Goal: Task Accomplishment & Management: Use online tool/utility

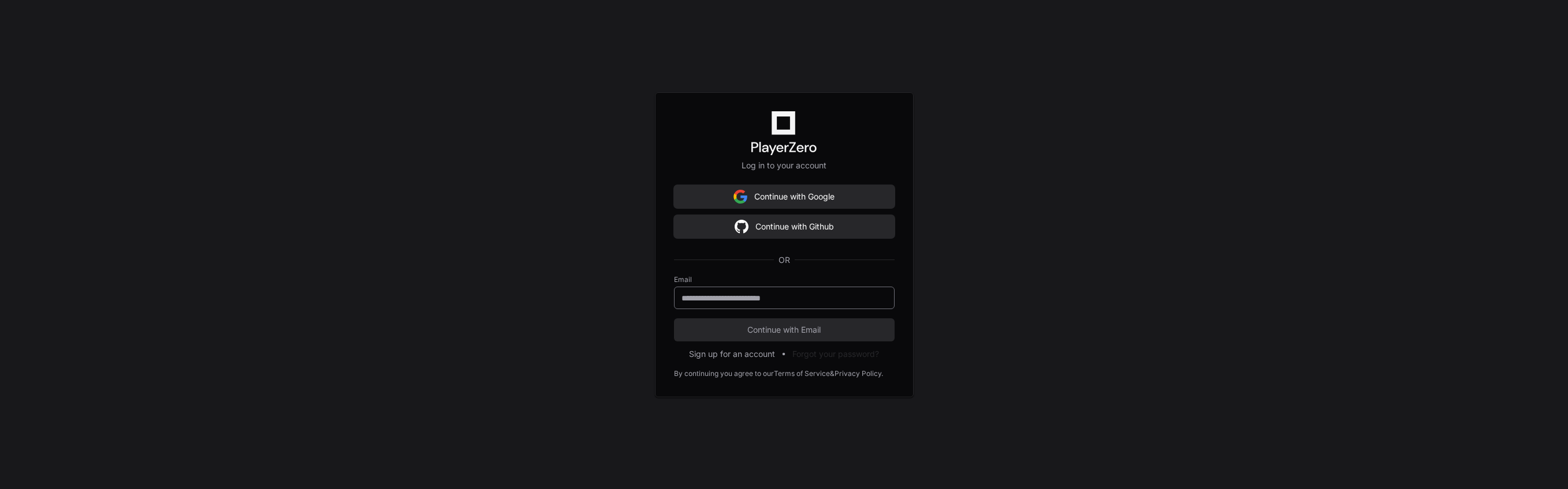
click at [825, 297] on input "email" at bounding box center [784, 298] width 205 height 12
type input "**********"
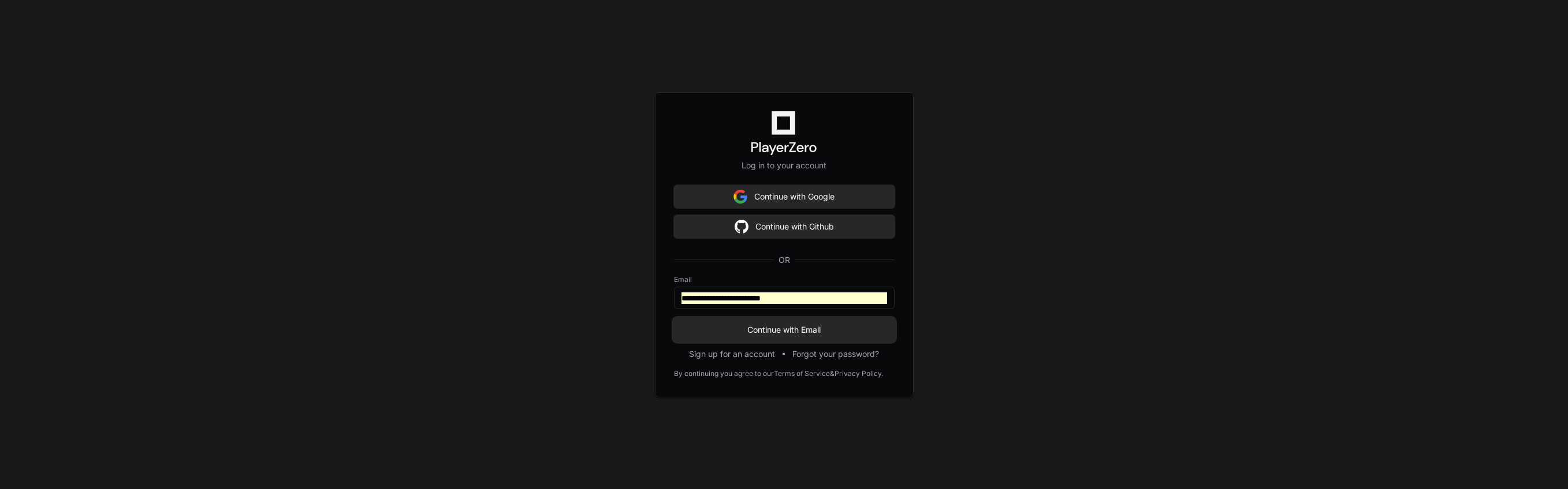
click at [785, 322] on button "Continue with Email" at bounding box center [784, 329] width 221 height 23
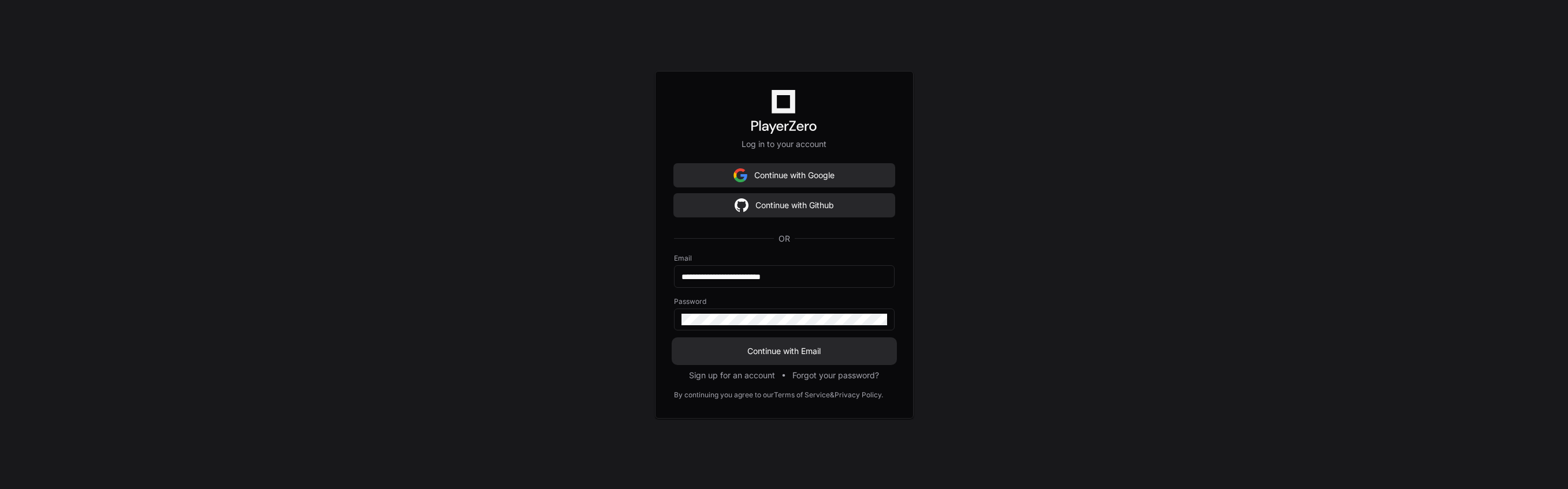
click at [765, 349] on span "Continue with Email" at bounding box center [784, 351] width 221 height 12
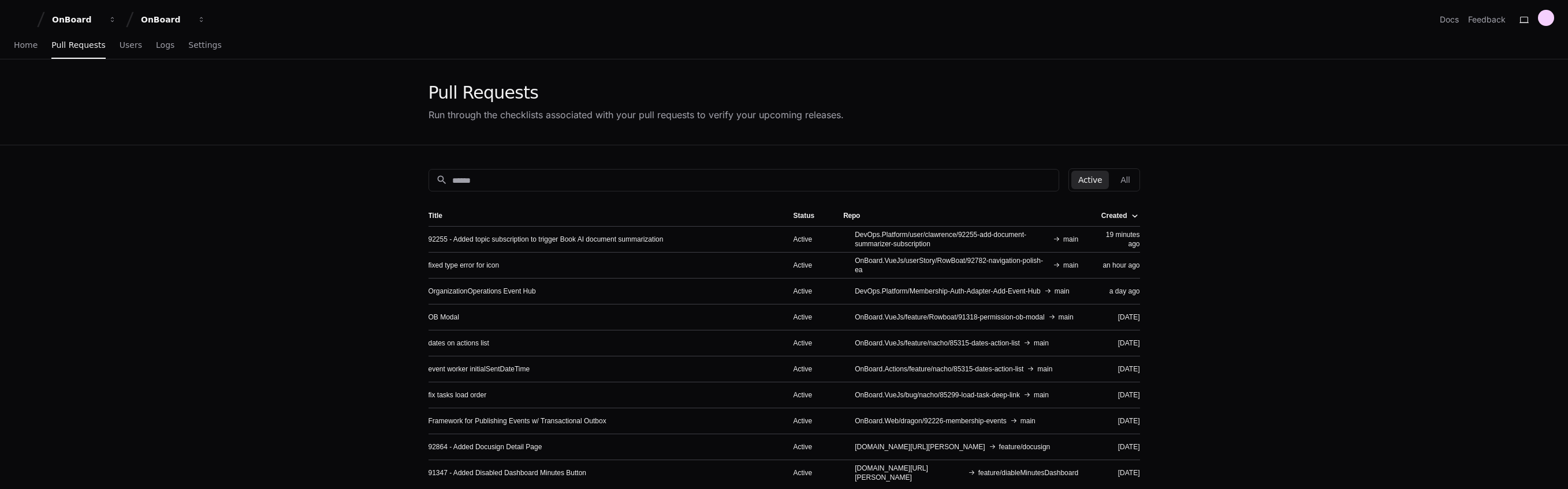
drag, startPoint x: 187, startPoint y: 161, endPoint x: 100, endPoint y: 73, distance: 123.7
click at [182, 158] on app-pull-request-list-page "Pull Requests Run through the checklists associated with your pull requests to …" at bounding box center [784, 346] width 1568 height 575
click at [119, 47] on span "Users" at bounding box center [130, 45] width 23 height 7
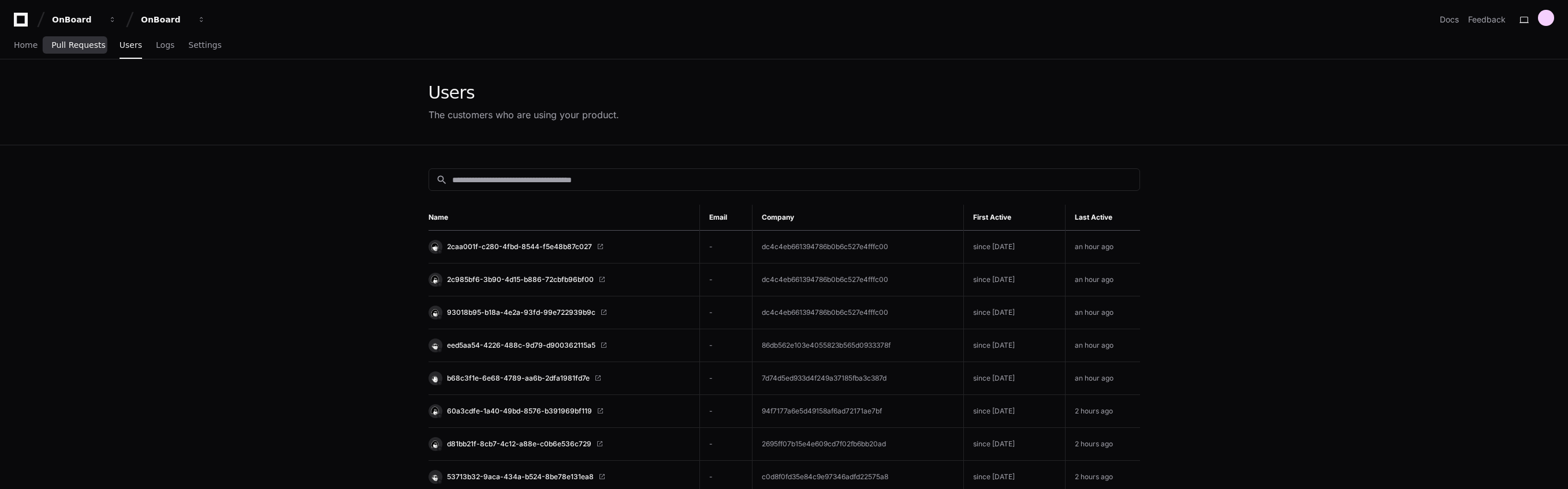
click at [89, 52] on link "Pull Requests" at bounding box center [79, 45] width 54 height 26
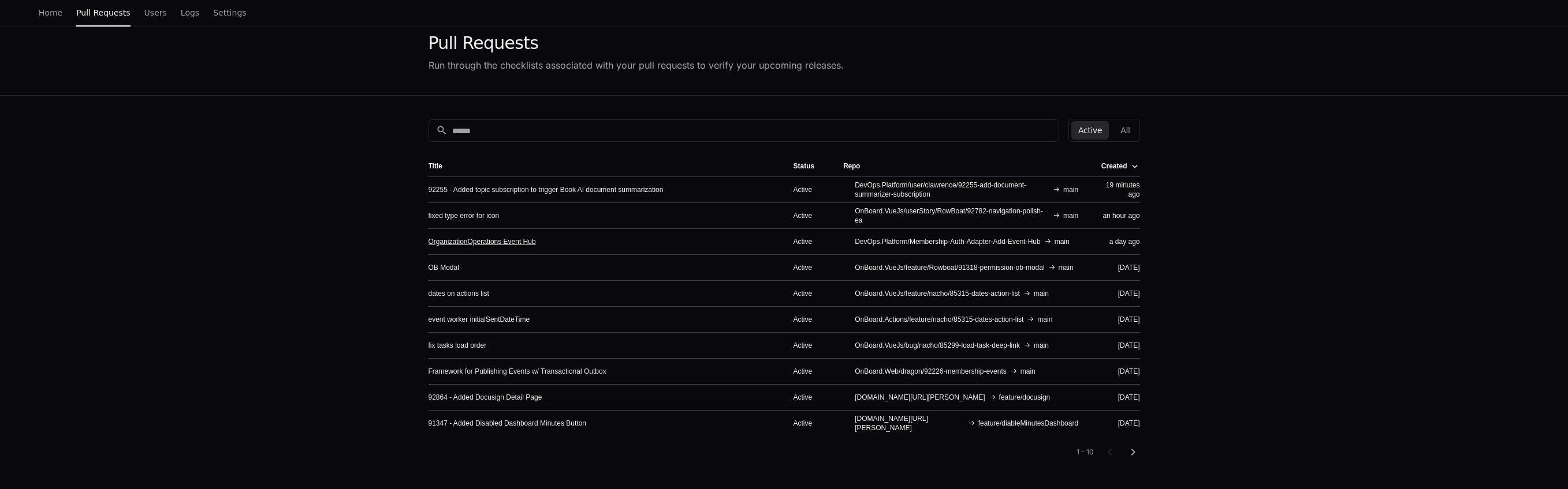
scroll to position [37, 0]
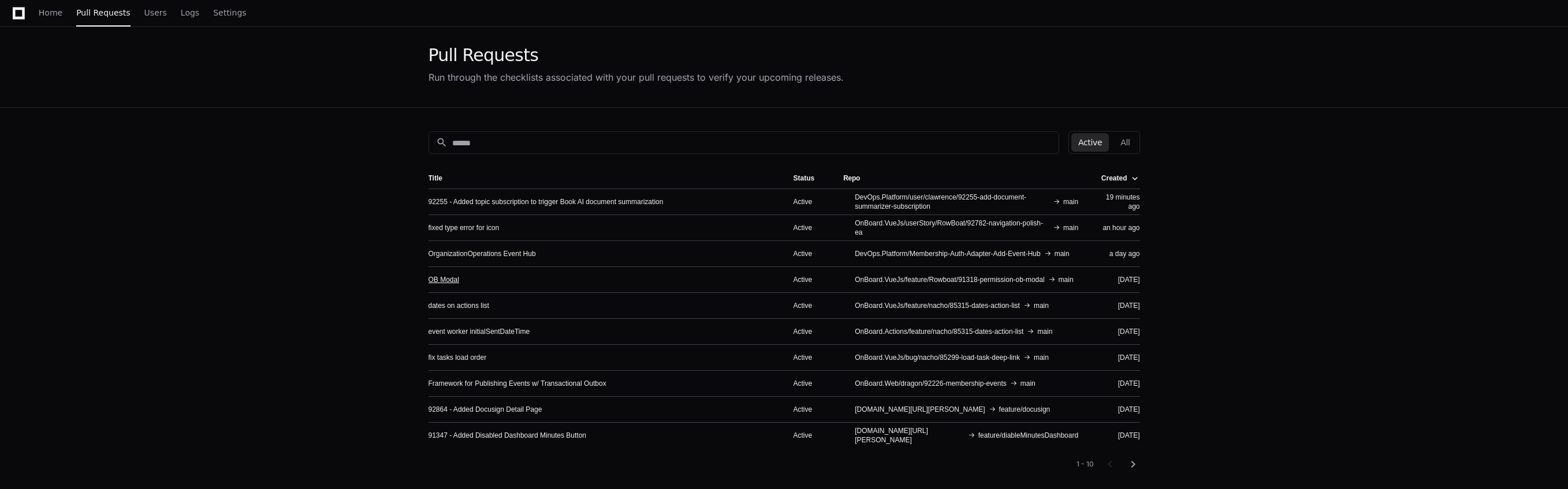
click at [446, 281] on link "OB Modal" at bounding box center [444, 280] width 30 height 9
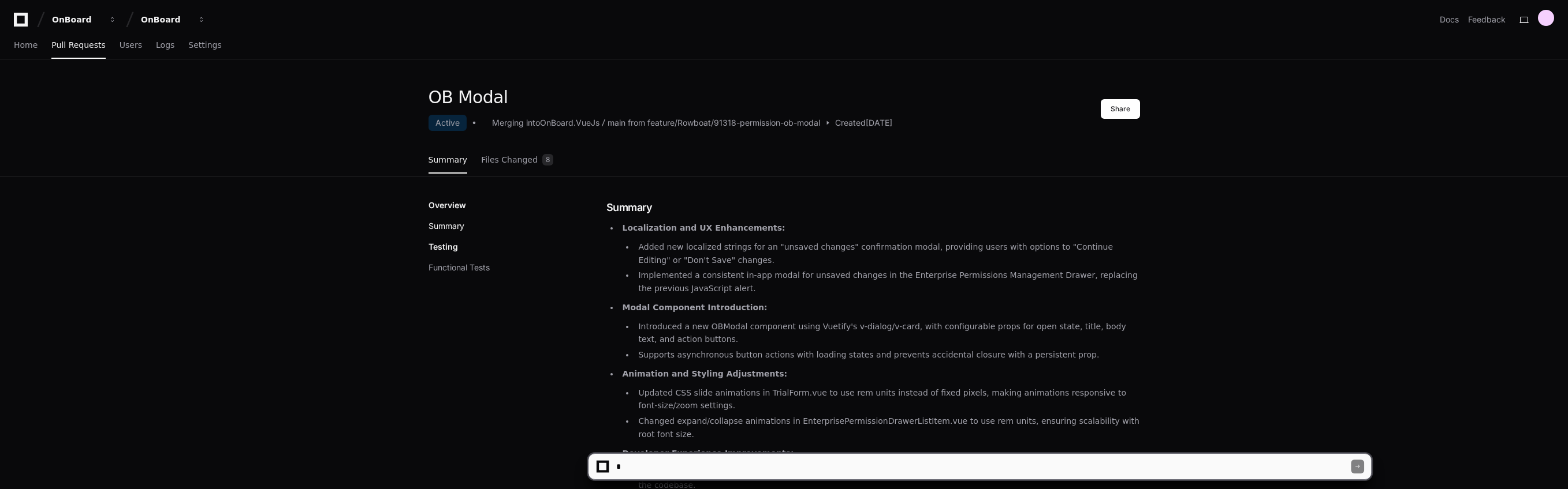
click at [451, 225] on button "Summary" at bounding box center [446, 226] width 36 height 12
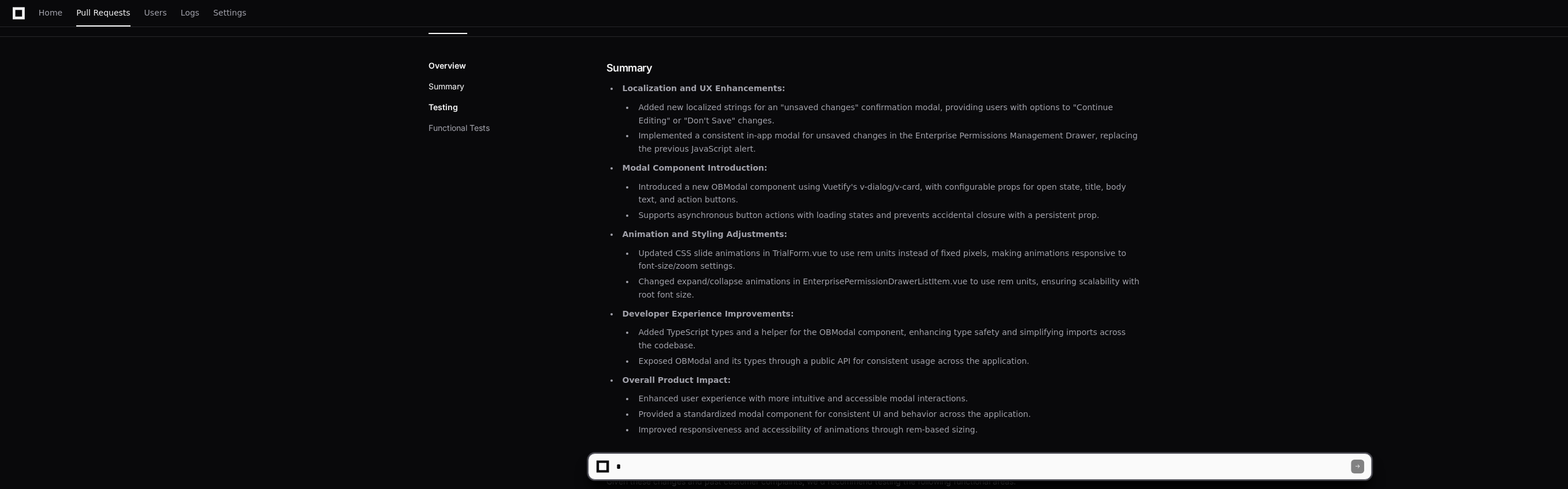
scroll to position [142, 0]
click at [451, 128] on button "Functional Tests" at bounding box center [459, 126] width 61 height 12
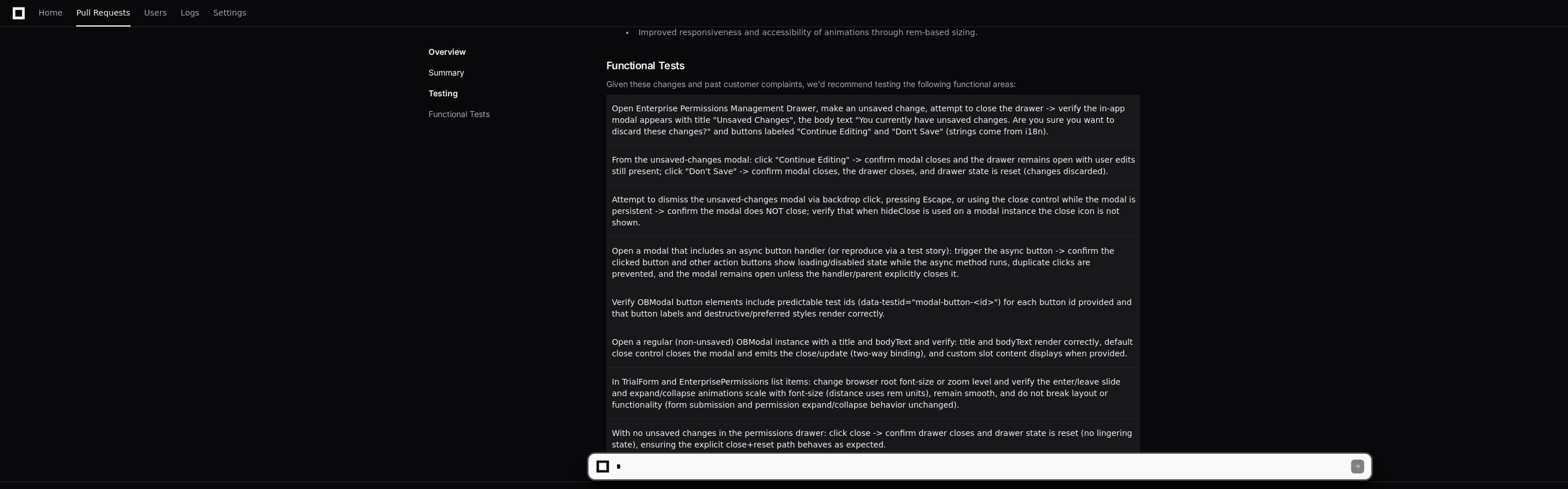
click at [450, 73] on button "Summary" at bounding box center [446, 73] width 36 height 12
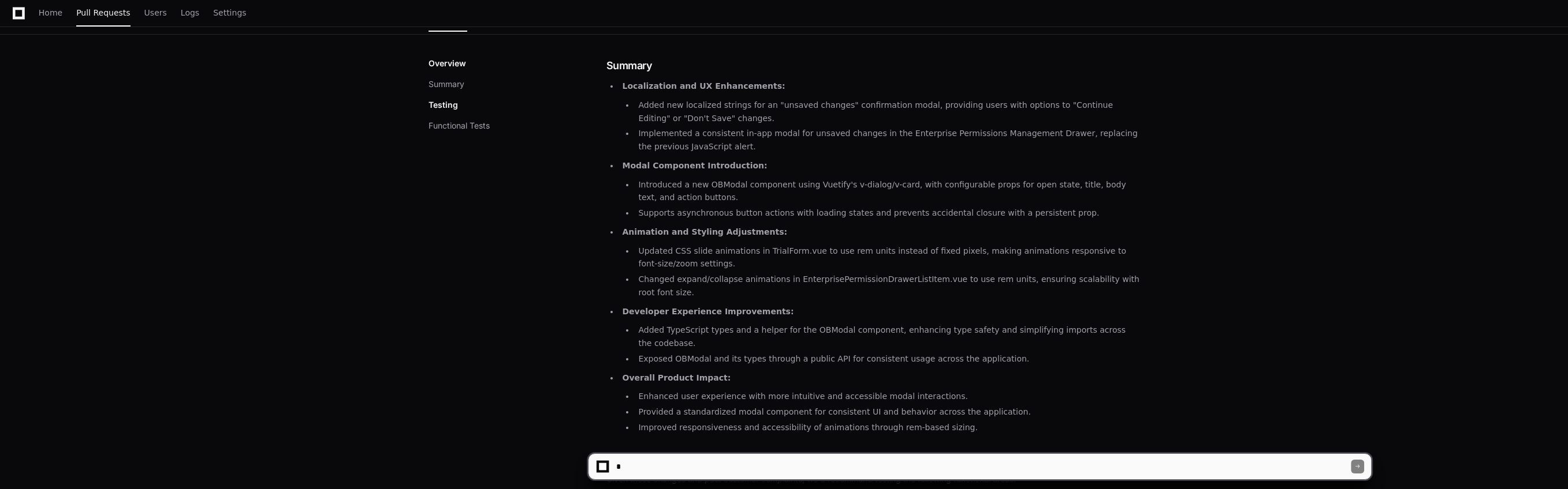
click at [453, 59] on p "Overview" at bounding box center [447, 63] width 37 height 12
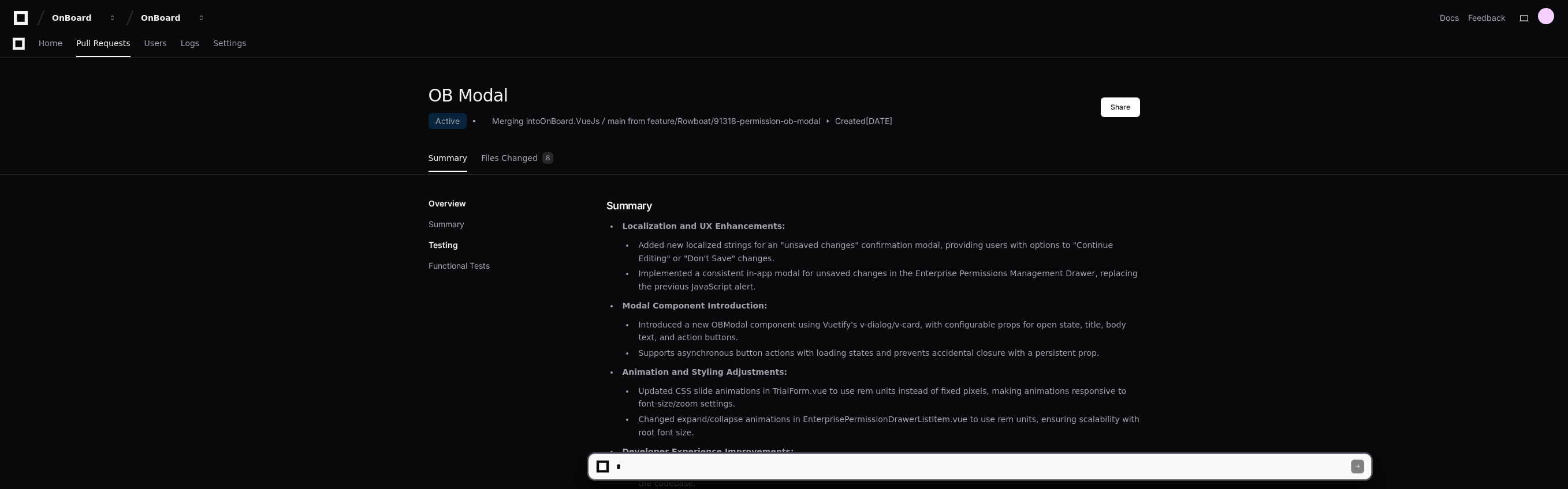
scroll to position [0, 0]
click at [516, 160] on span "Files Changed" at bounding box center [509, 160] width 57 height 7
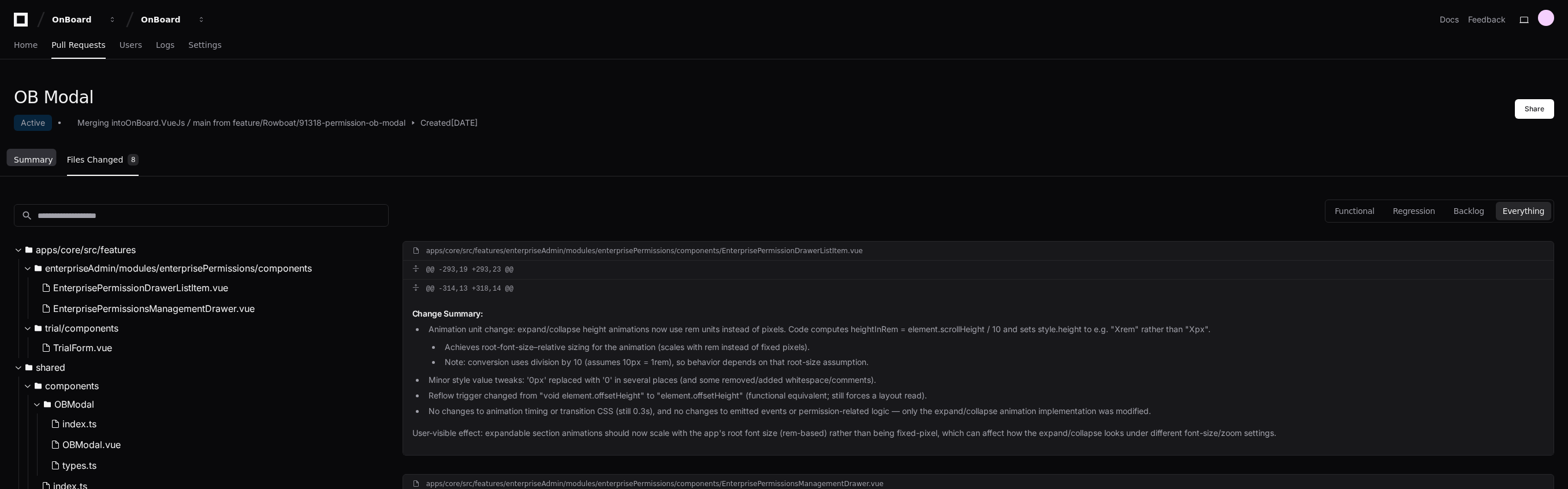
click at [47, 160] on span "Summary" at bounding box center [33, 160] width 39 height 7
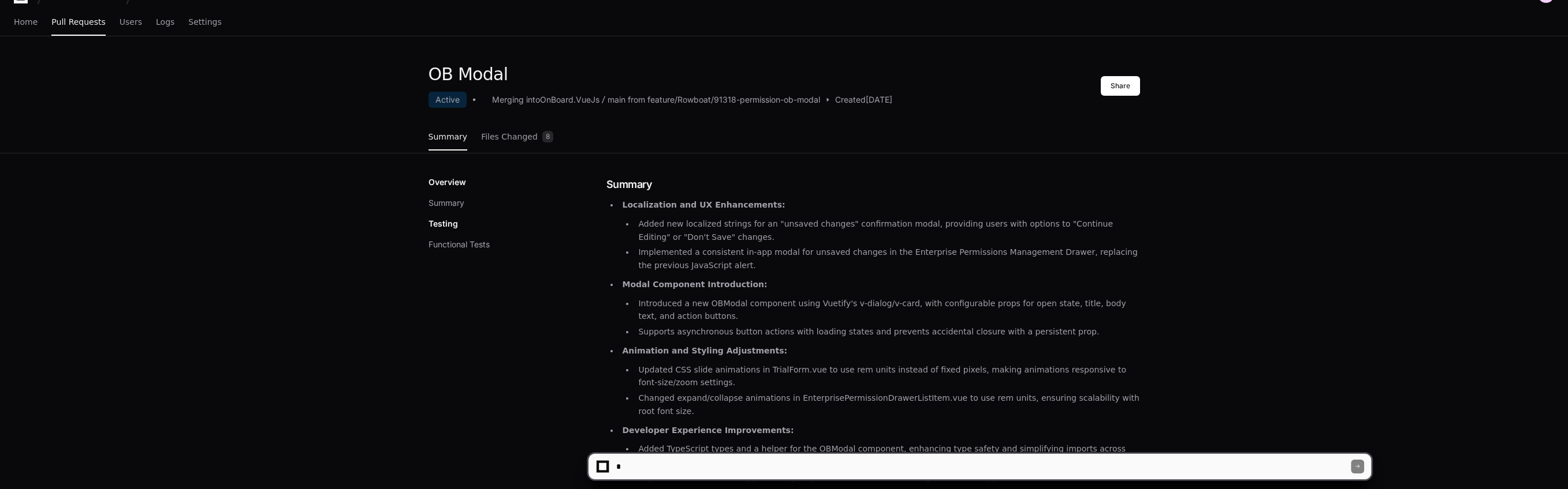
scroll to position [25, 0]
click at [444, 180] on p "Overview" at bounding box center [447, 180] width 37 height 12
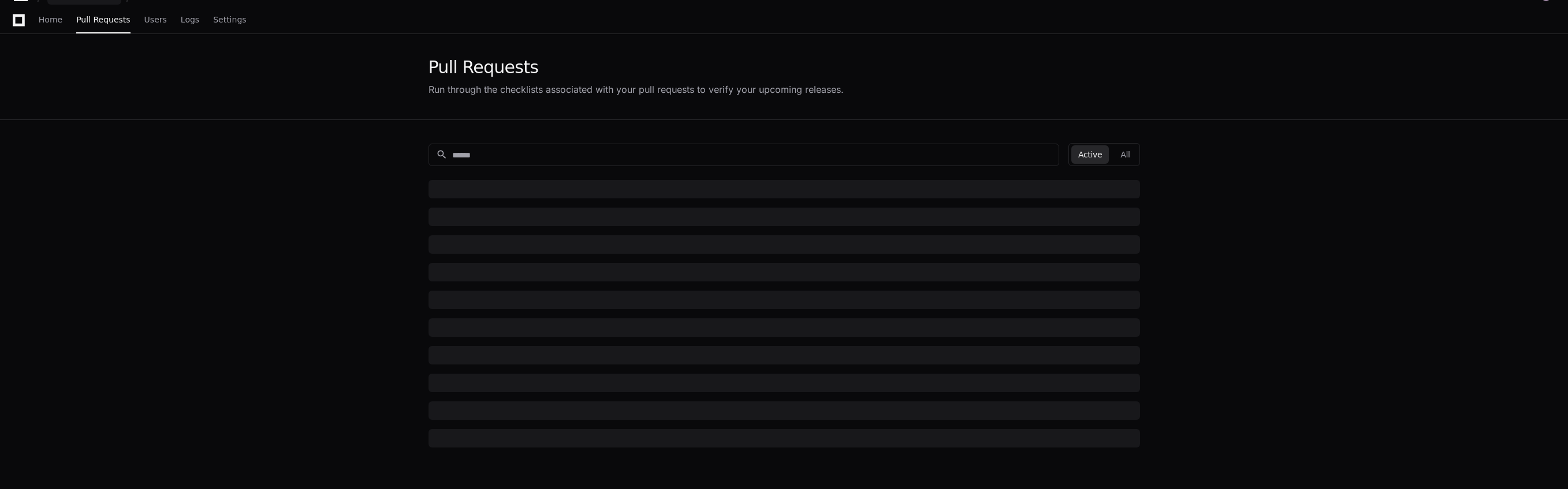
scroll to position [37, 0]
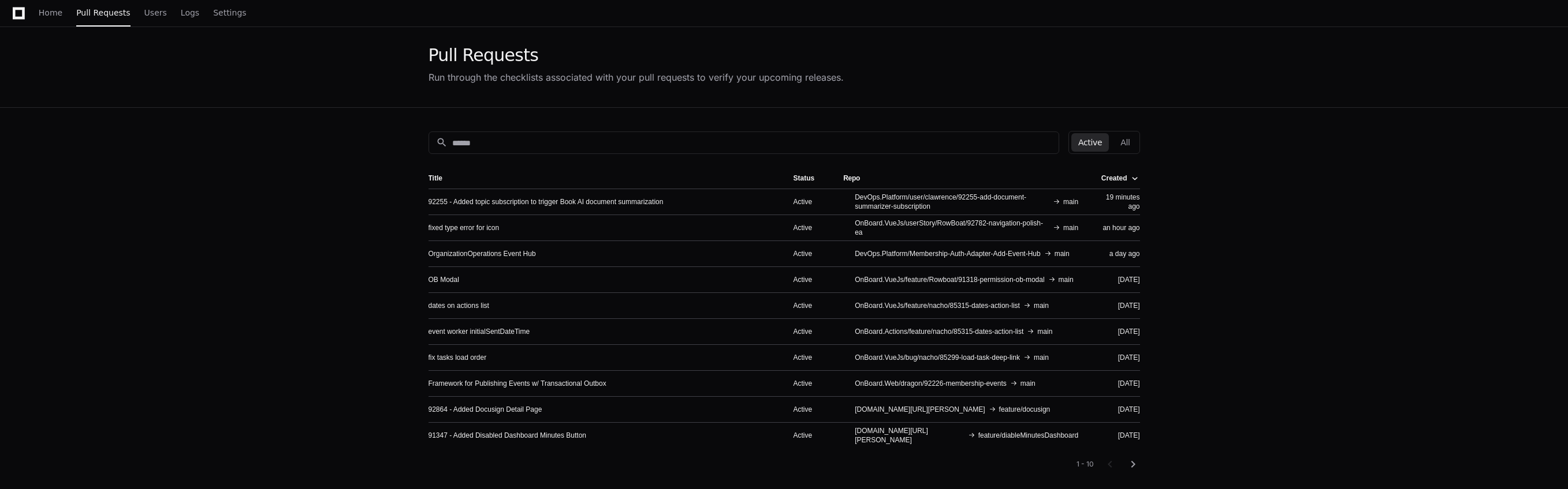
click at [297, 171] on app-pull-request-list-page "Pull Requests Run through the checklists associated with your pull requests to …" at bounding box center [784, 309] width 1568 height 575
click at [1240, 190] on app-pull-request-list-page "Pull Requests Run through the checklists associated with your pull requests to …" at bounding box center [784, 309] width 1568 height 575
click at [485, 229] on link "fixed type error for icon" at bounding box center [464, 227] width 71 height 9
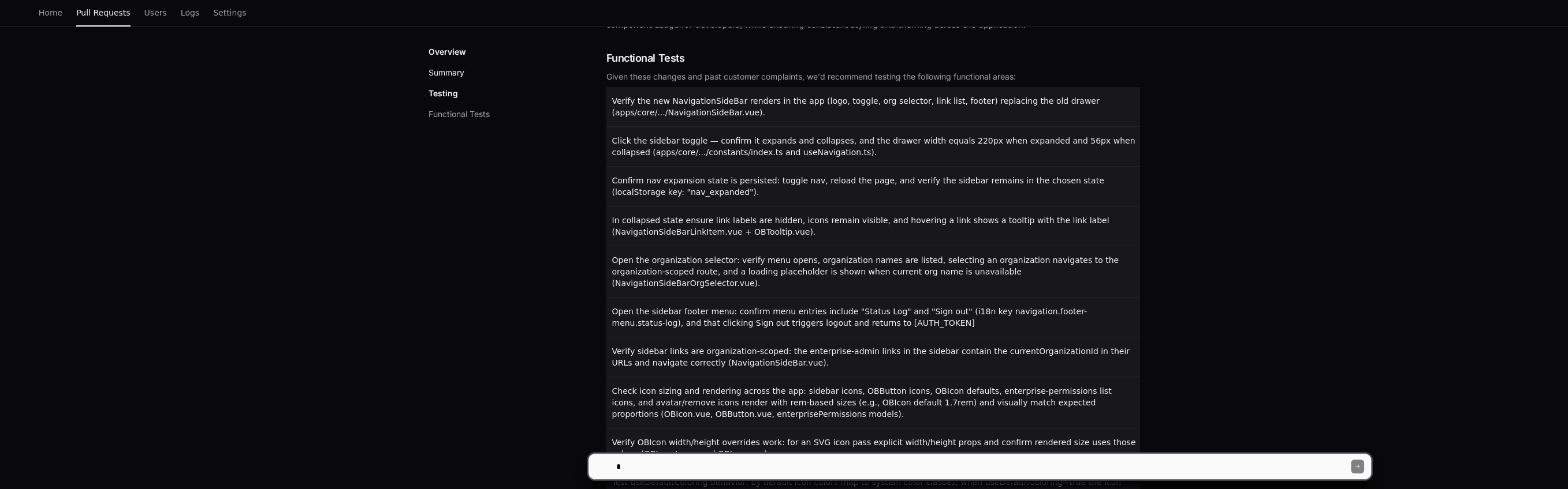
click at [445, 76] on button "Summary" at bounding box center [446, 73] width 36 height 12
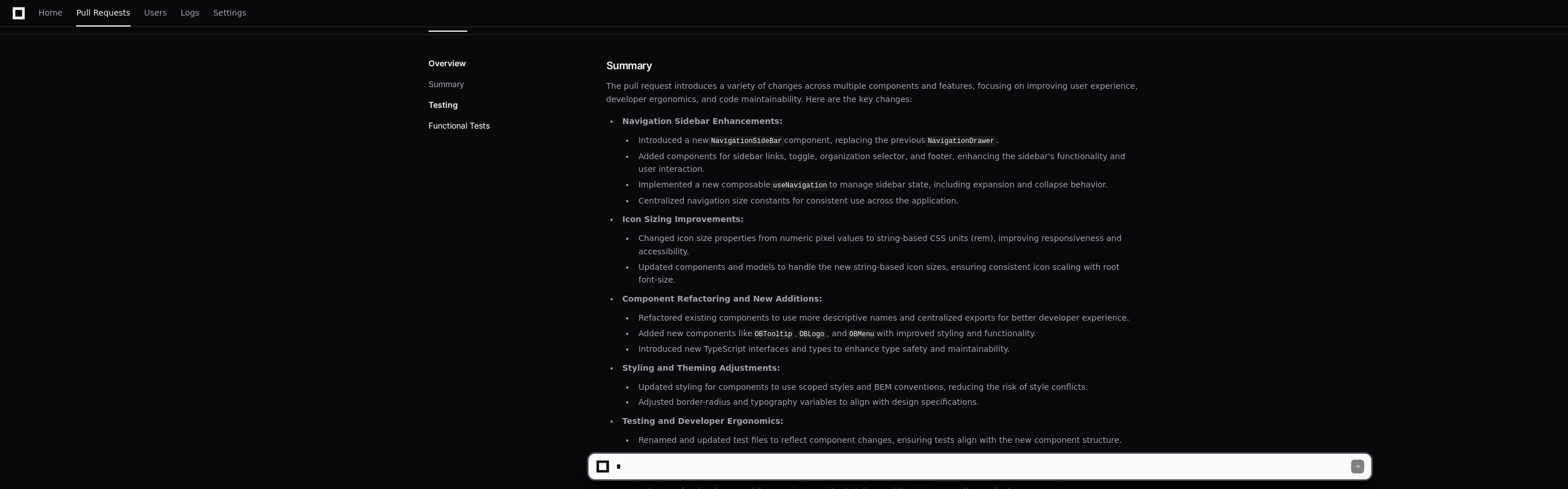
click at [453, 120] on button "Functional Tests" at bounding box center [459, 126] width 61 height 12
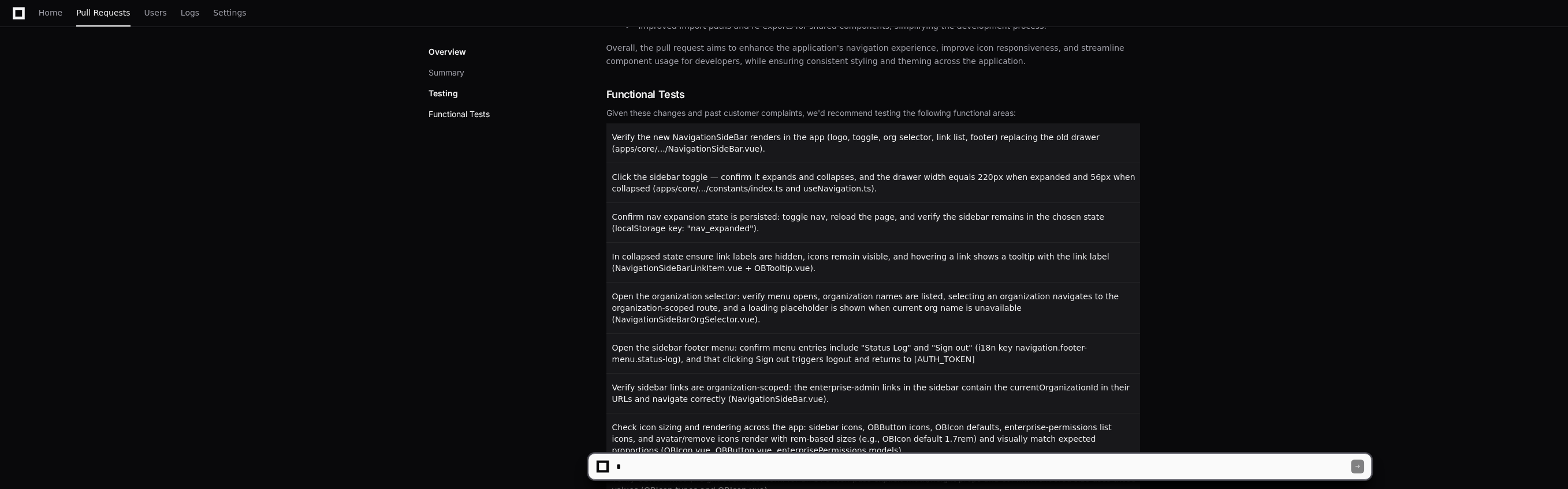
scroll to position [573, 0]
click at [445, 70] on button "Summary" at bounding box center [446, 73] width 36 height 12
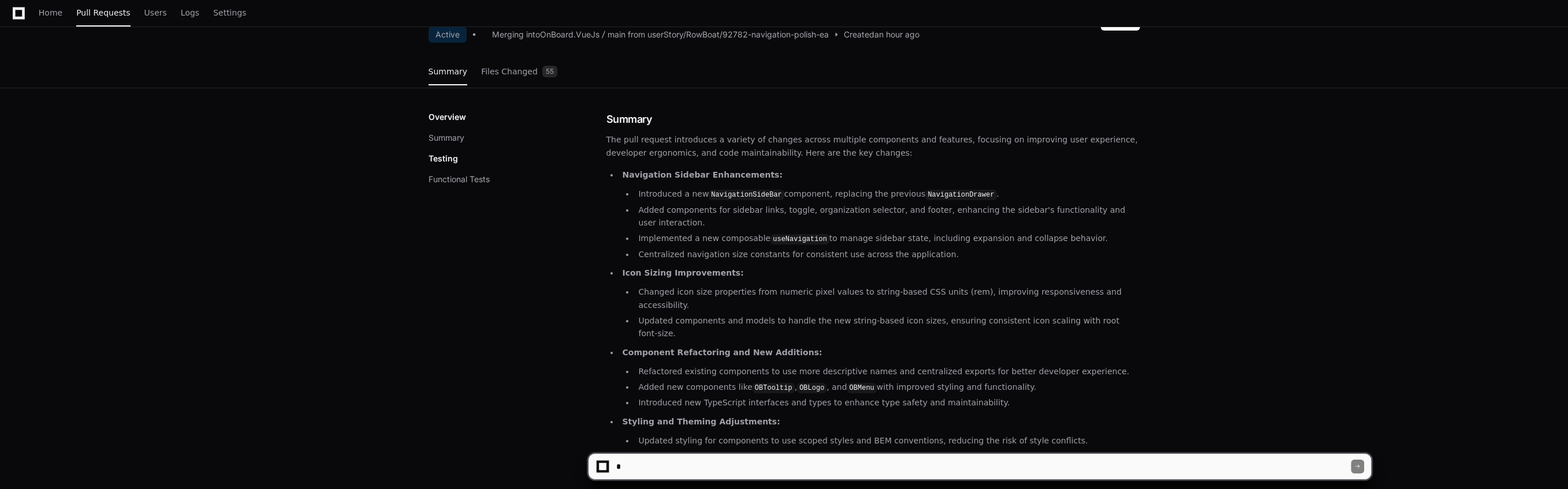
scroll to position [0, 0]
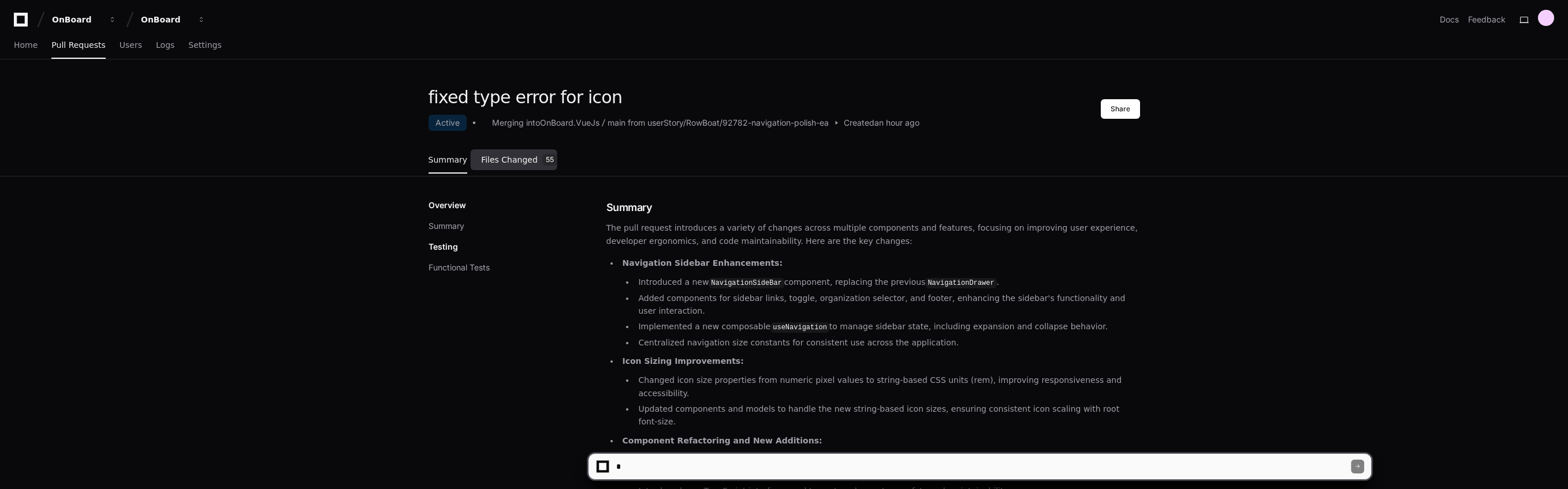
click at [508, 154] on link "Files Changed 55" at bounding box center [519, 160] width 76 height 31
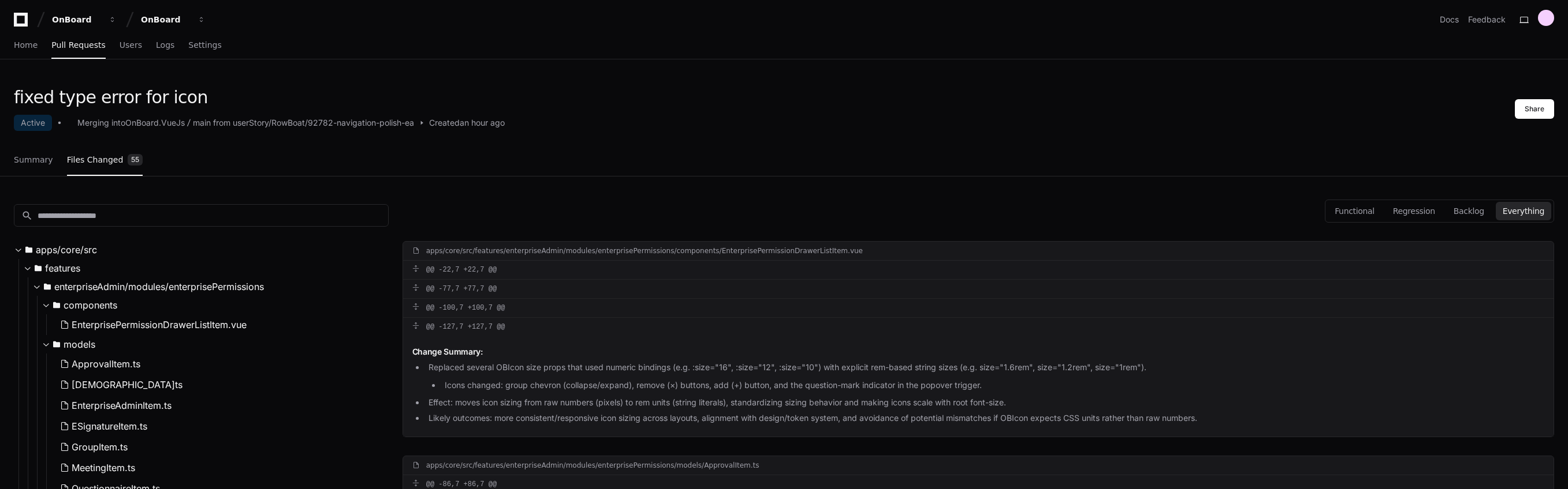
scroll to position [37, 0]
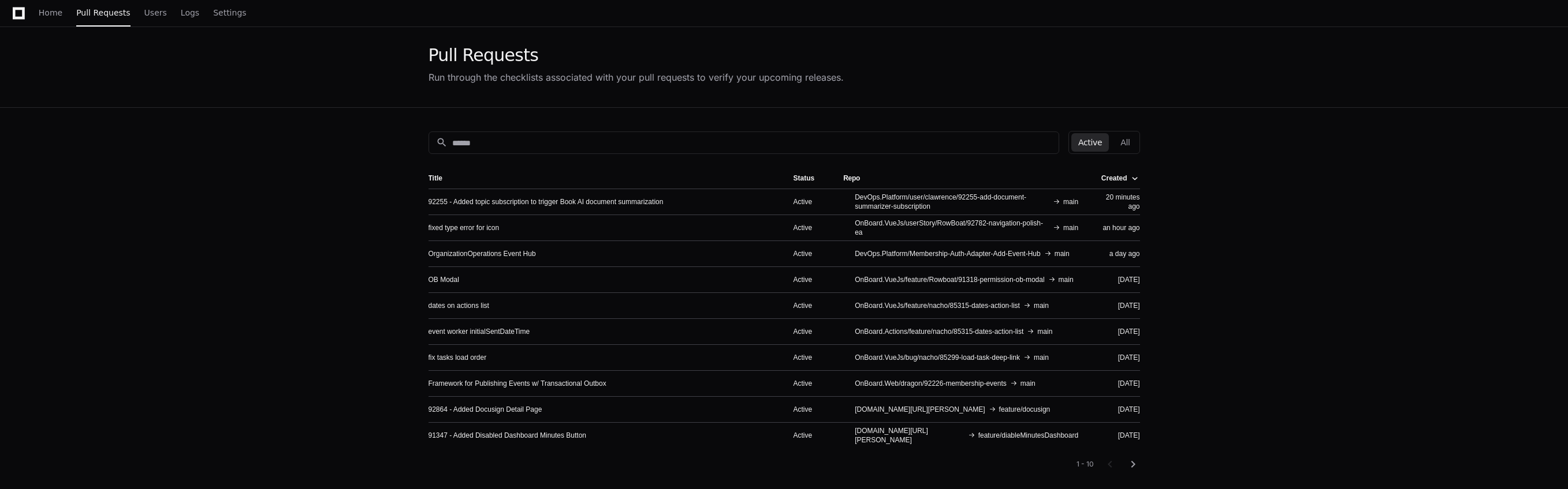
click at [1298, 79] on div "Pull Requests Run through the checklists associated with your pull requests to …" at bounding box center [784, 65] width 1568 height 86
click at [1256, 217] on app-pull-request-list-page "Pull Requests Run through the checklists associated with your pull requests to …" at bounding box center [784, 309] width 1568 height 575
click at [1300, 215] on app-pull-request-list-page "Pull Requests Run through the checklists associated with your pull requests to …" at bounding box center [784, 309] width 1568 height 575
drag, startPoint x: 324, startPoint y: 176, endPoint x: 211, endPoint y: 69, distance: 155.6
click at [320, 176] on app-pull-request-list-page "Pull Requests Run through the checklists associated with your pull requests to …" at bounding box center [784, 309] width 1568 height 575
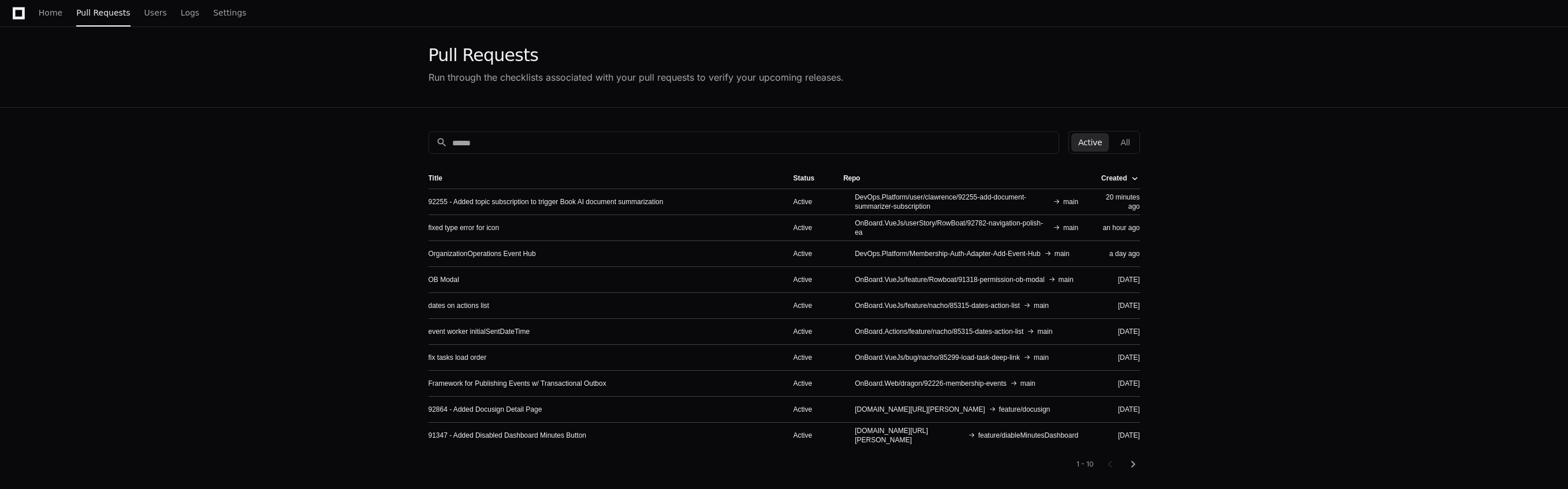
drag, startPoint x: 1008, startPoint y: 34, endPoint x: 1008, endPoint y: 27, distance: 7.0
click at [1008, 30] on div "Pull Requests Run through the checklists associated with your pull requests to …" at bounding box center [784, 64] width 740 height 85
click at [341, 161] on app-pull-request-list-page "Pull Requests Run through the checklists associated with your pull requests to …" at bounding box center [784, 309] width 1568 height 575
